Goal: Navigation & Orientation: Find specific page/section

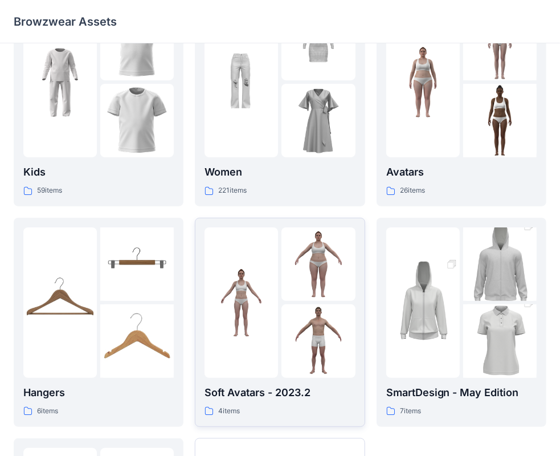
scroll to position [114, 0]
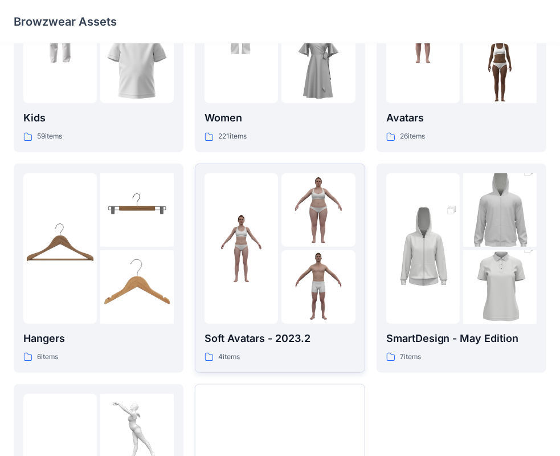
click at [264, 346] on p "Soft Avatars - 2023.2" at bounding box center [280, 338] width 150 height 16
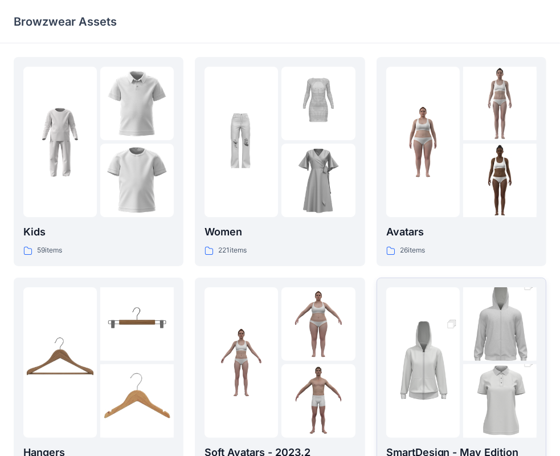
scroll to position [57, 0]
